Goal: Check status: Check status

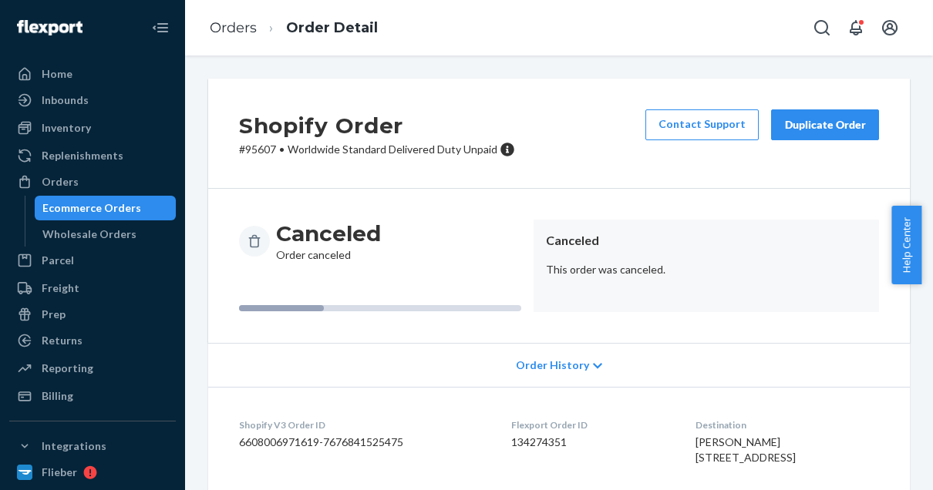
click at [235, 31] on link "Orders" at bounding box center [233, 27] width 47 height 17
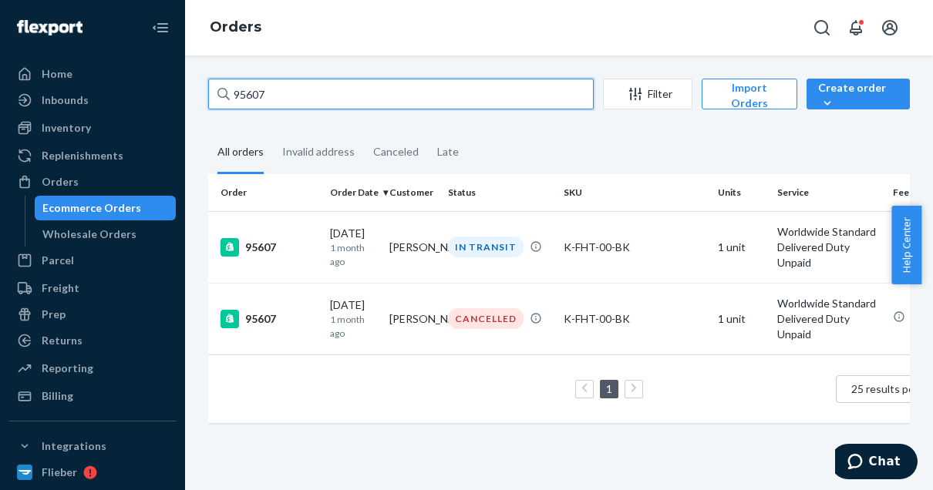
drag, startPoint x: 277, startPoint y: 92, endPoint x: 203, endPoint y: 76, distance: 75.6
click at [203, 76] on div "95607 Filter Import Orders Create order Ecommerce order Removal order All order…" at bounding box center [559, 272] width 748 height 435
paste input "100075"
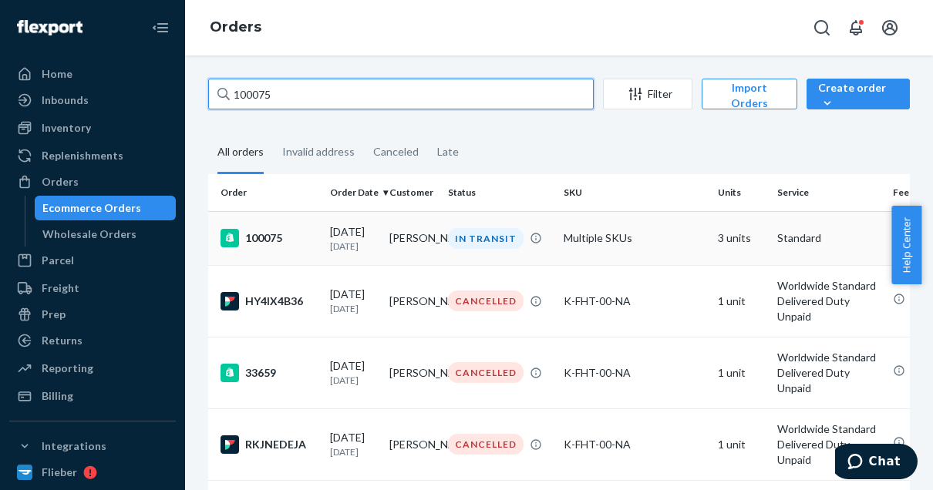
type input "100075"
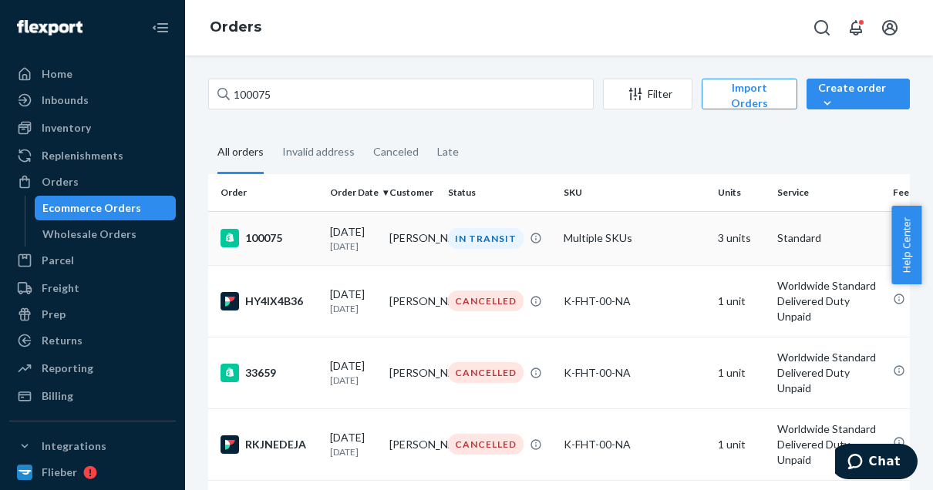
click at [254, 233] on div "100075" at bounding box center [268, 238] width 97 height 18
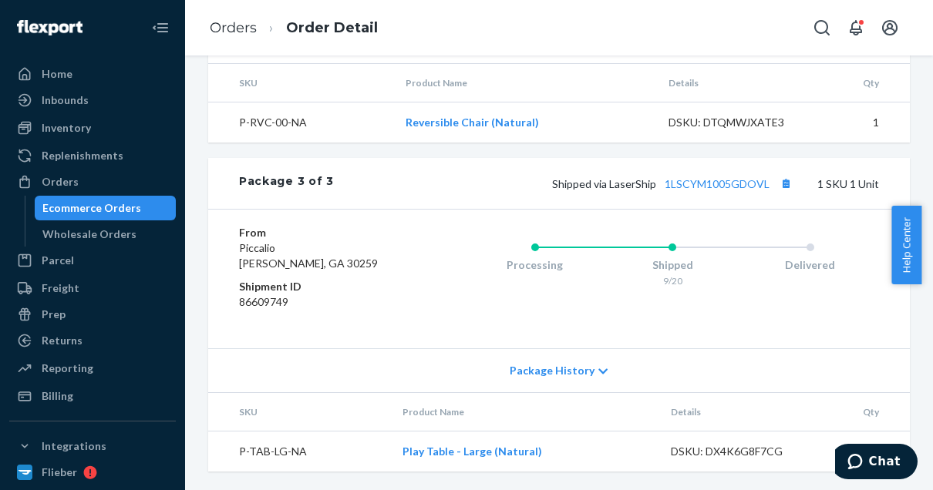
scroll to position [1289, 0]
click at [775, 192] on button "Copy tracking number" at bounding box center [785, 183] width 20 height 20
